Goal: Task Accomplishment & Management: Use online tool/utility

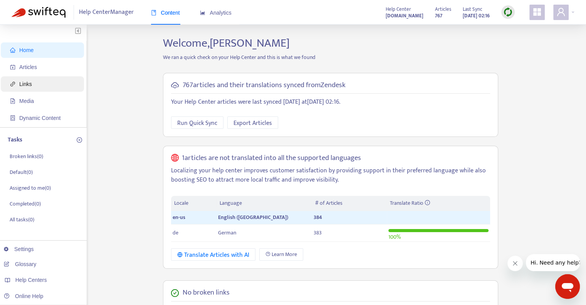
click at [31, 87] on span "Links" at bounding box center [44, 83] width 68 height 15
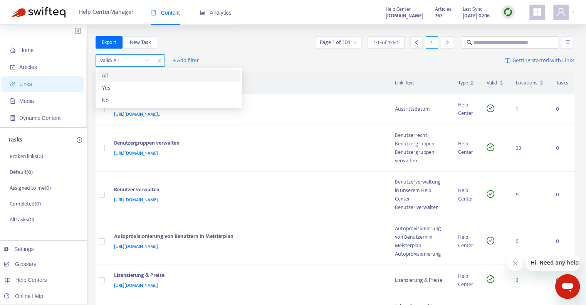
click at [146, 62] on input "search" at bounding box center [124, 61] width 49 height 12
click at [129, 102] on div "No" at bounding box center [169, 100] width 134 height 8
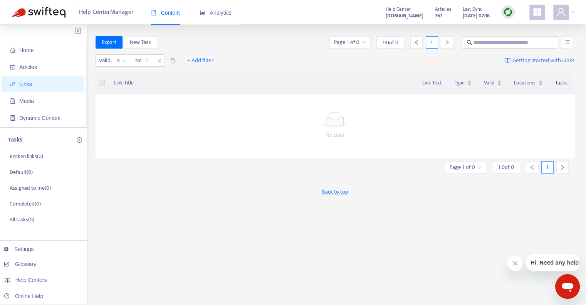
click at [507, 12] on img at bounding box center [508, 12] width 10 height 10
click at [521, 39] on link "Full Sync" at bounding box center [521, 40] width 28 height 9
